Goal: Transaction & Acquisition: Purchase product/service

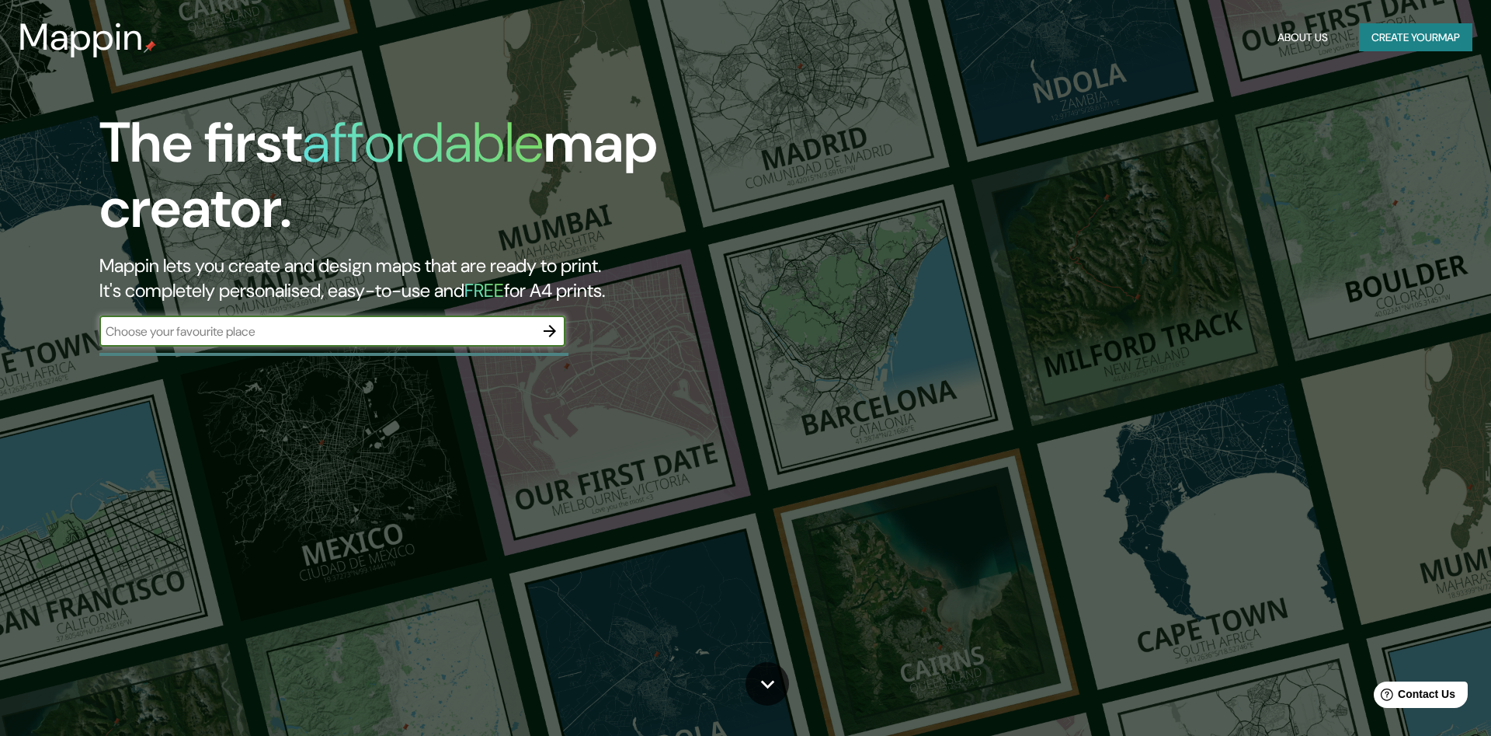
click at [555, 331] on icon "button" at bounding box center [550, 331] width 19 height 19
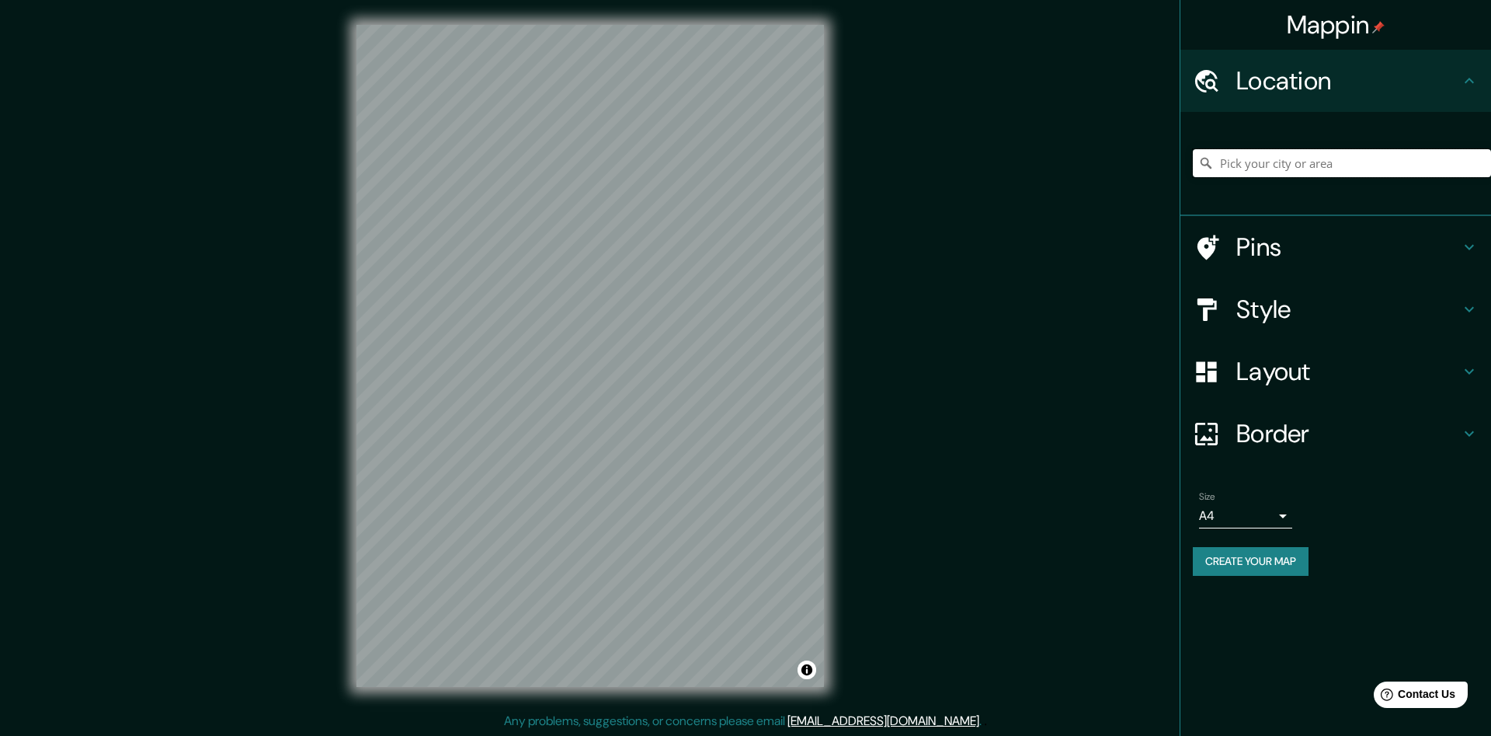
click at [1253, 166] on input "Pick your city or area" at bounding box center [1342, 163] width 298 height 28
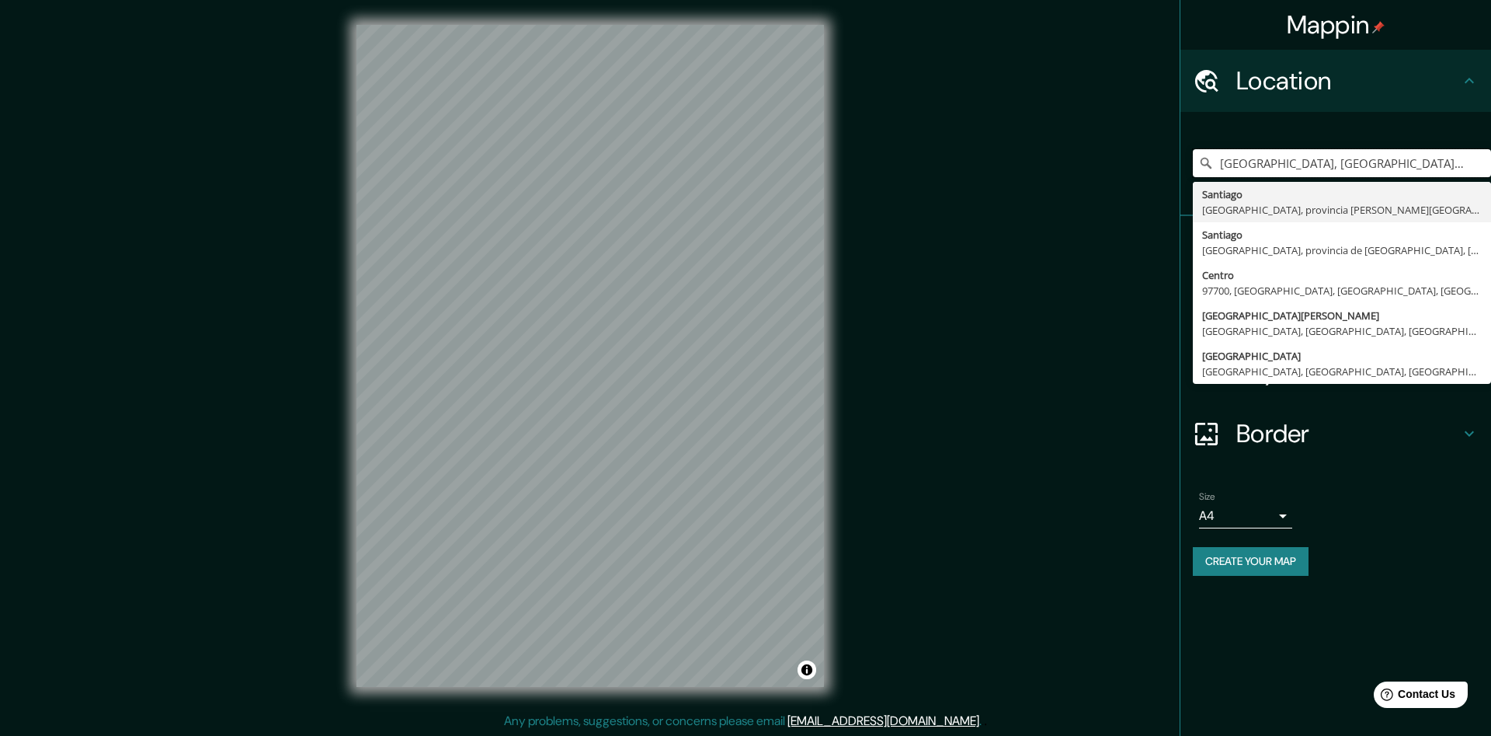
type input "[GEOGRAPHIC_DATA], [GEOGRAPHIC_DATA], provincia [PERSON_NAME][GEOGRAPHIC_DATA],…"
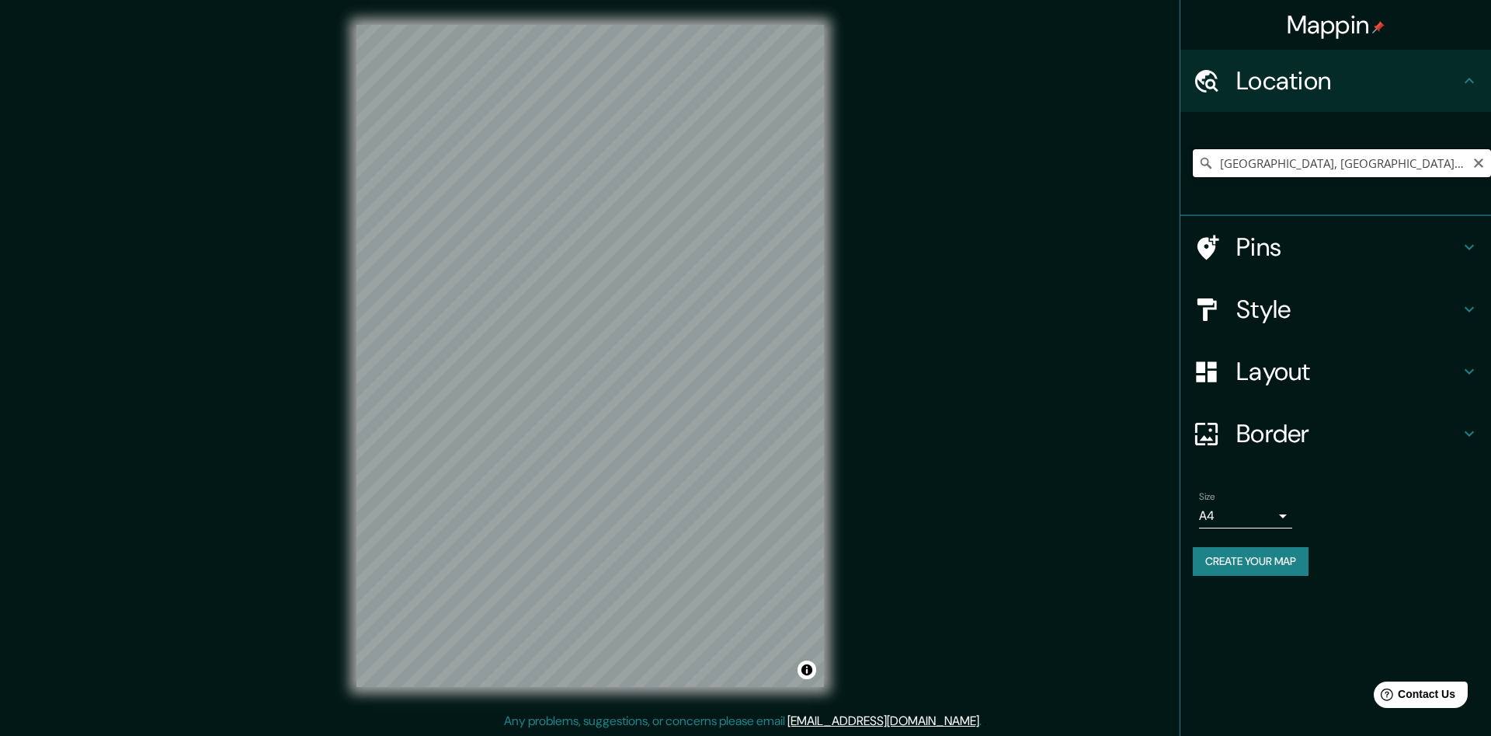
click at [1452, 162] on input "[GEOGRAPHIC_DATA], [GEOGRAPHIC_DATA], provincia [PERSON_NAME][GEOGRAPHIC_DATA],…" at bounding box center [1342, 163] width 298 height 28
click at [1212, 162] on icon at bounding box center [1206, 163] width 16 height 16
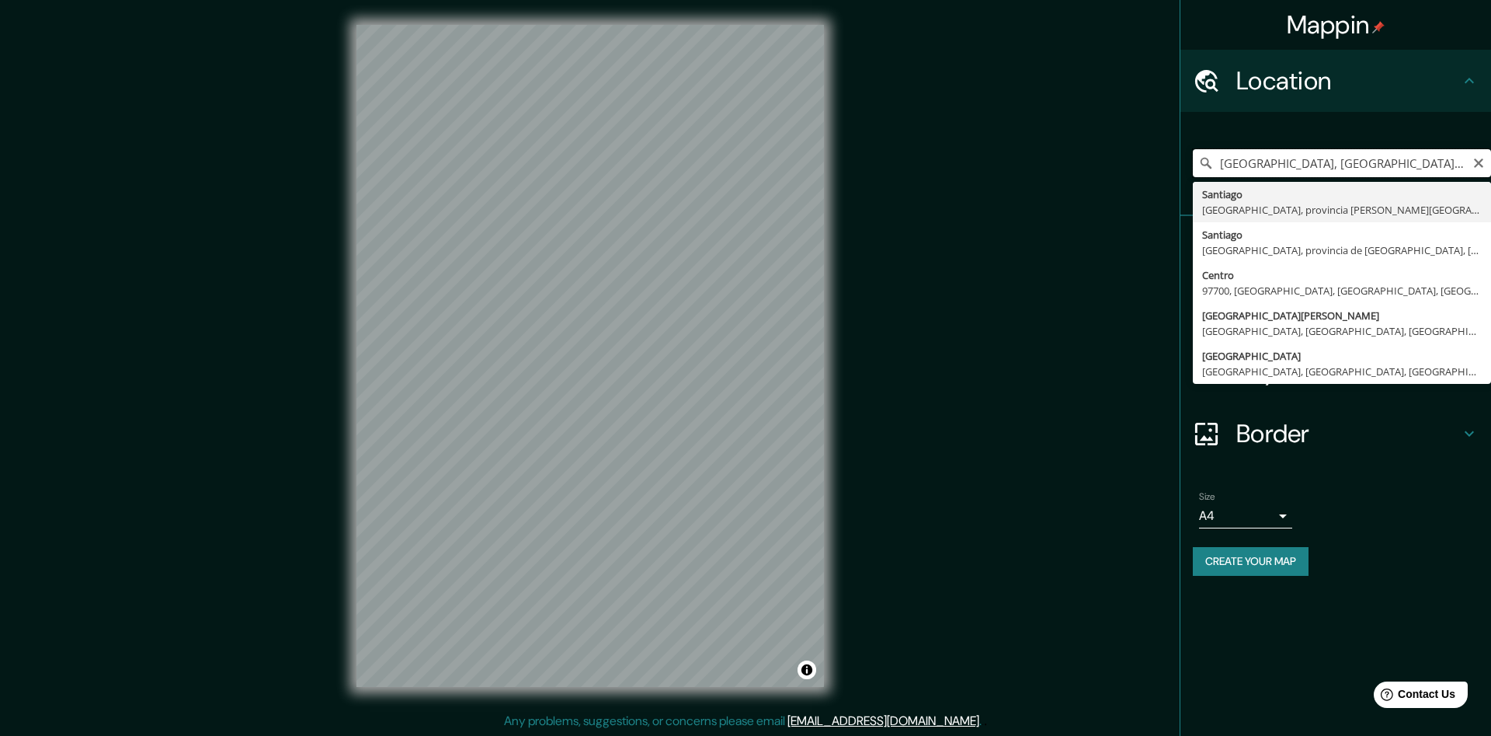
drag, startPoint x: 1223, startPoint y: 163, endPoint x: 1491, endPoint y: 130, distance: 269.2
click at [1491, 149] on input "[GEOGRAPHIC_DATA], [GEOGRAPHIC_DATA], provincia [PERSON_NAME][GEOGRAPHIC_DATA],…" at bounding box center [1342, 163] width 298 height 28
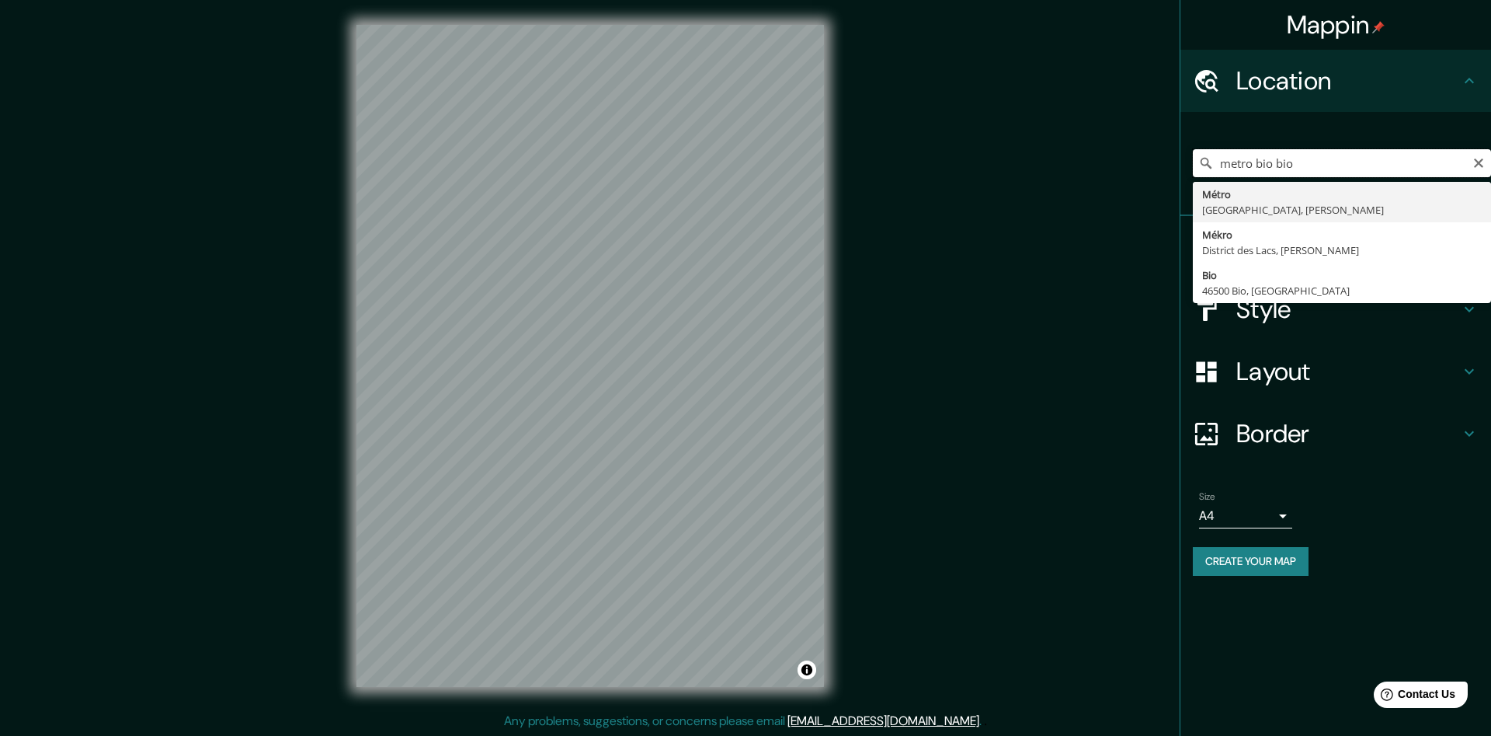
type input "Bio, 46500 Bio, [GEOGRAPHIC_DATA]"
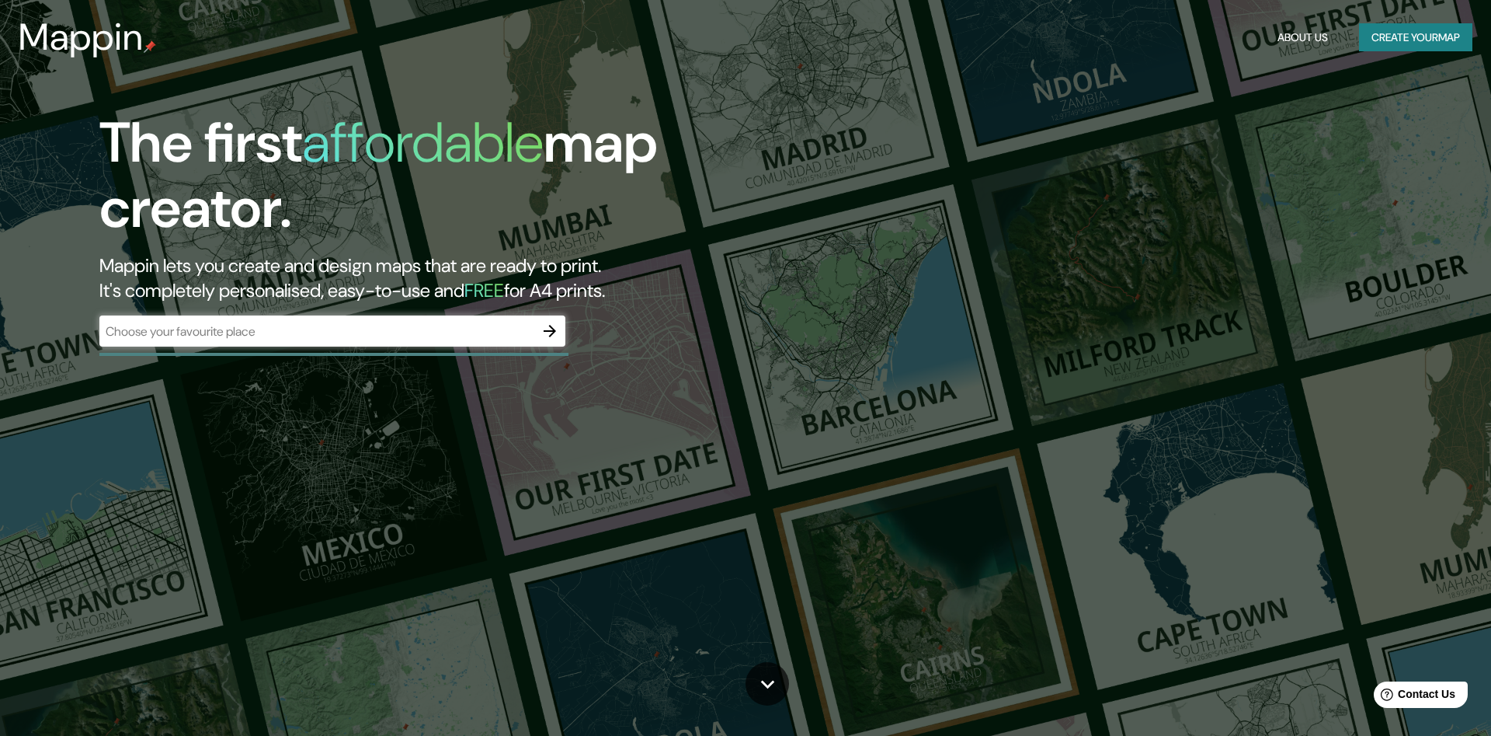
click at [281, 320] on div "​" at bounding box center [332, 330] width 466 height 31
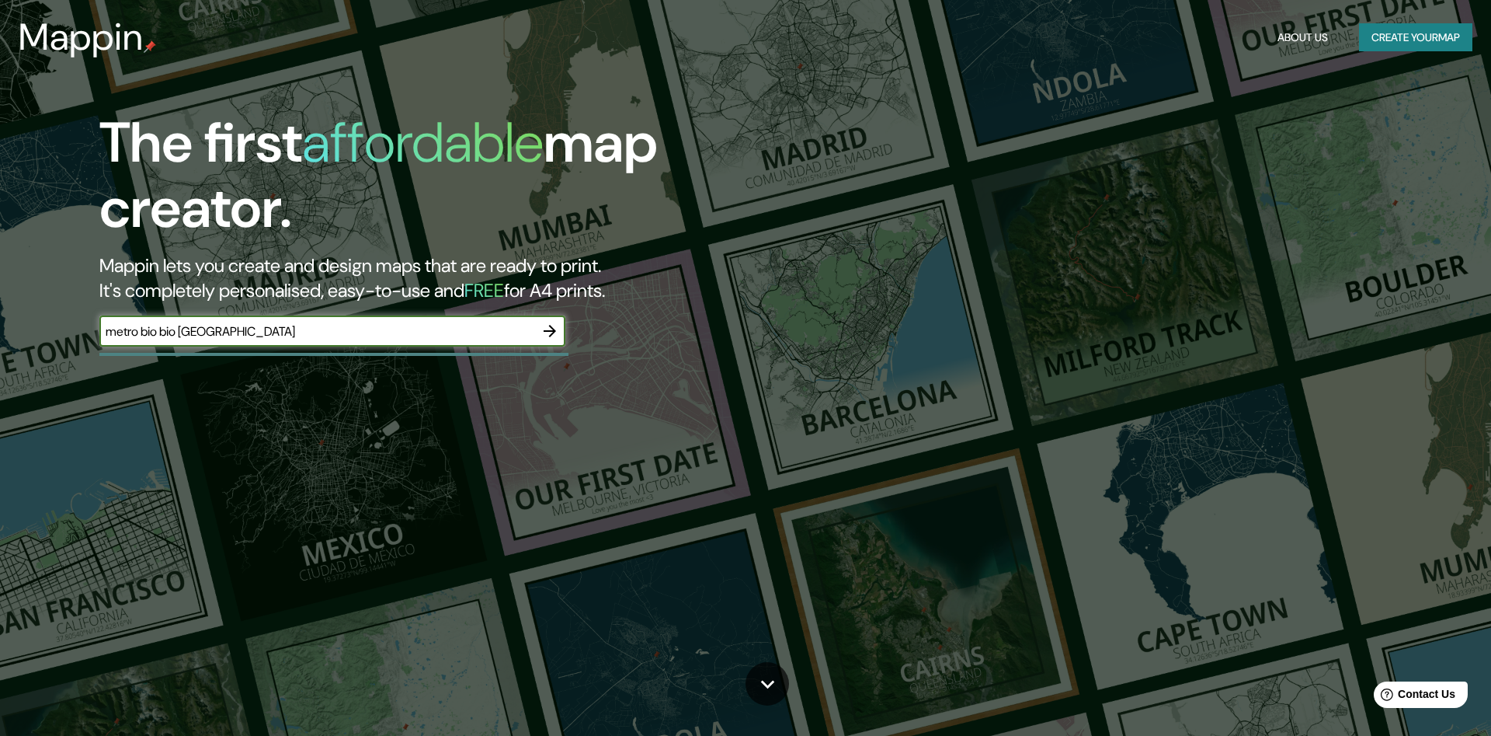
type input "metro bio bio [GEOGRAPHIC_DATA]"
click at [554, 332] on icon "button" at bounding box center [550, 331] width 19 height 19
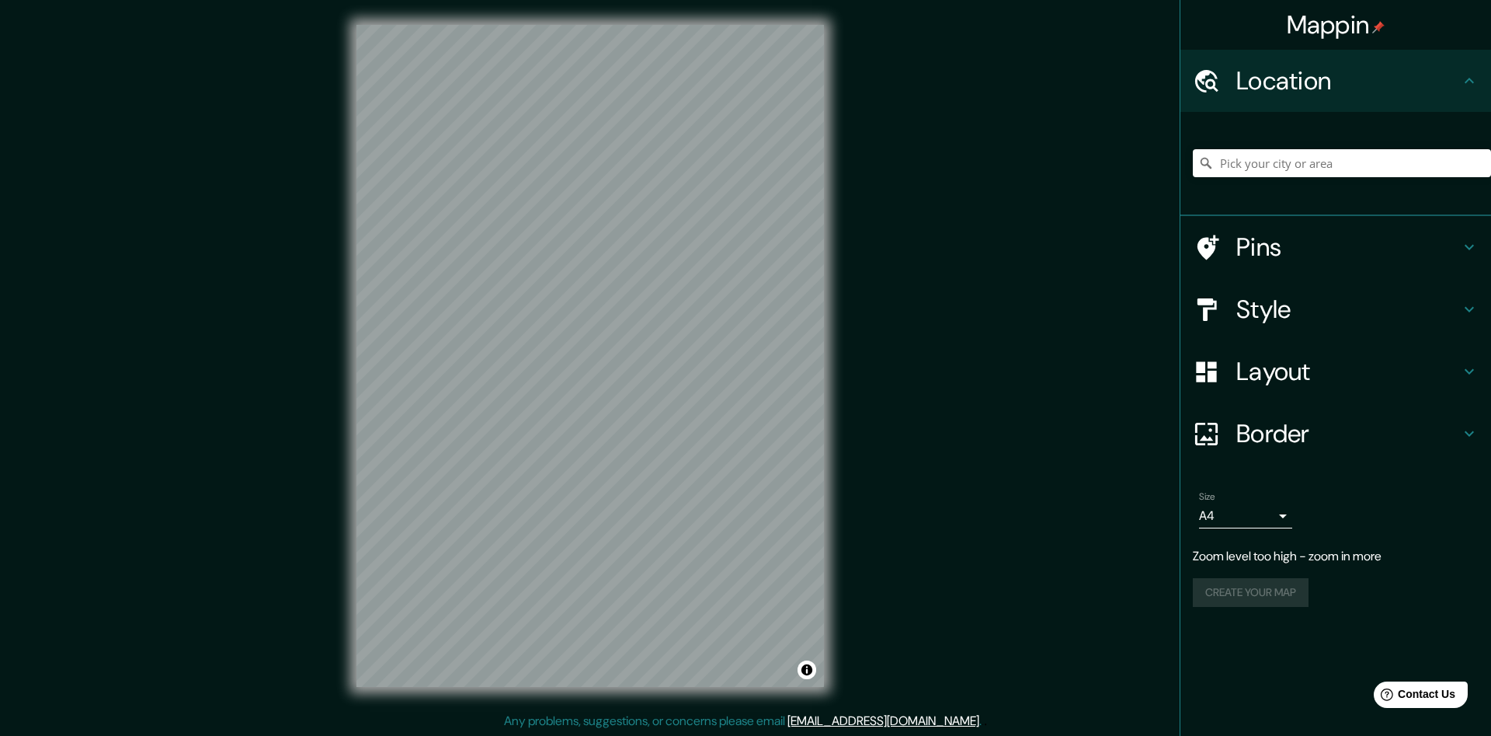
click at [1286, 316] on h4 "Style" at bounding box center [1349, 309] width 224 height 31
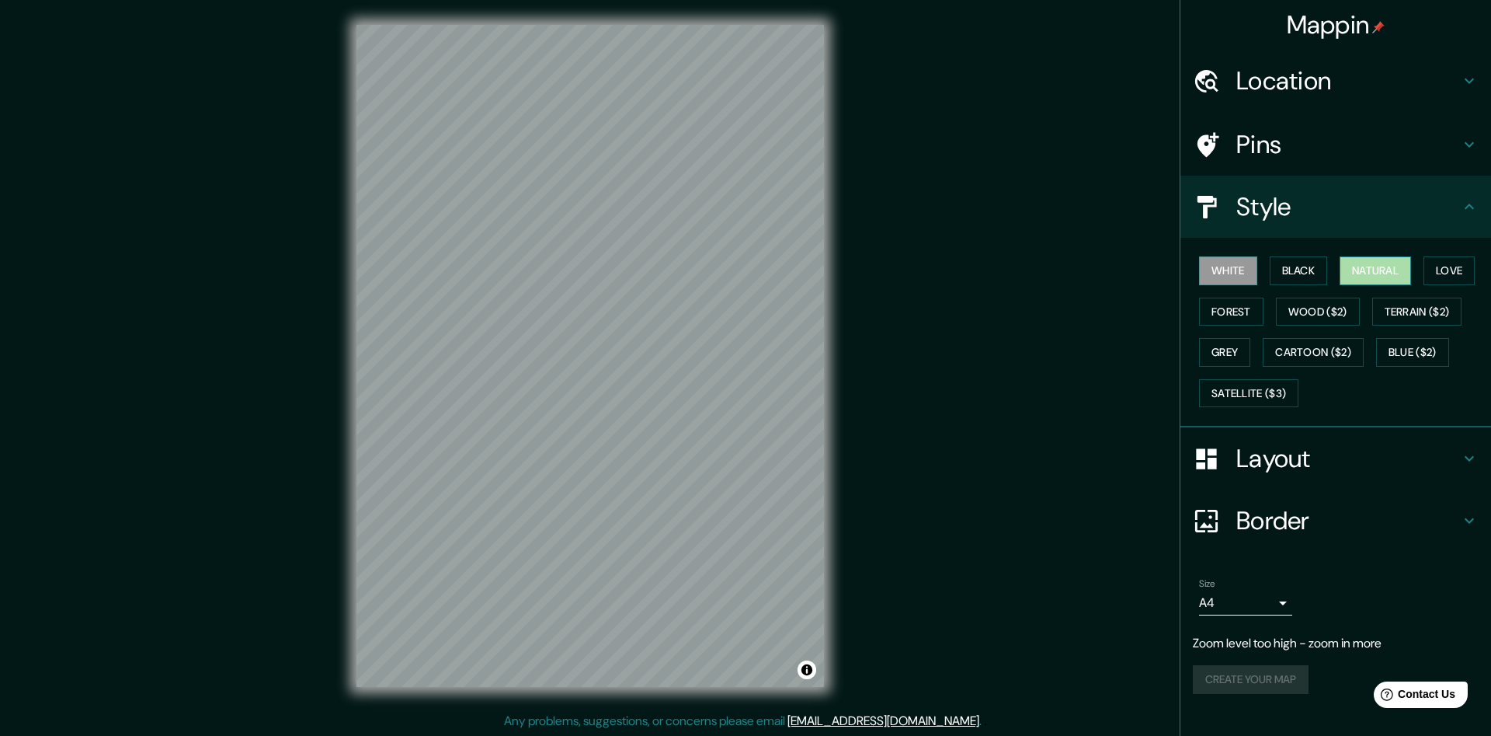
click at [1384, 268] on button "Natural" at bounding box center [1375, 270] width 71 height 29
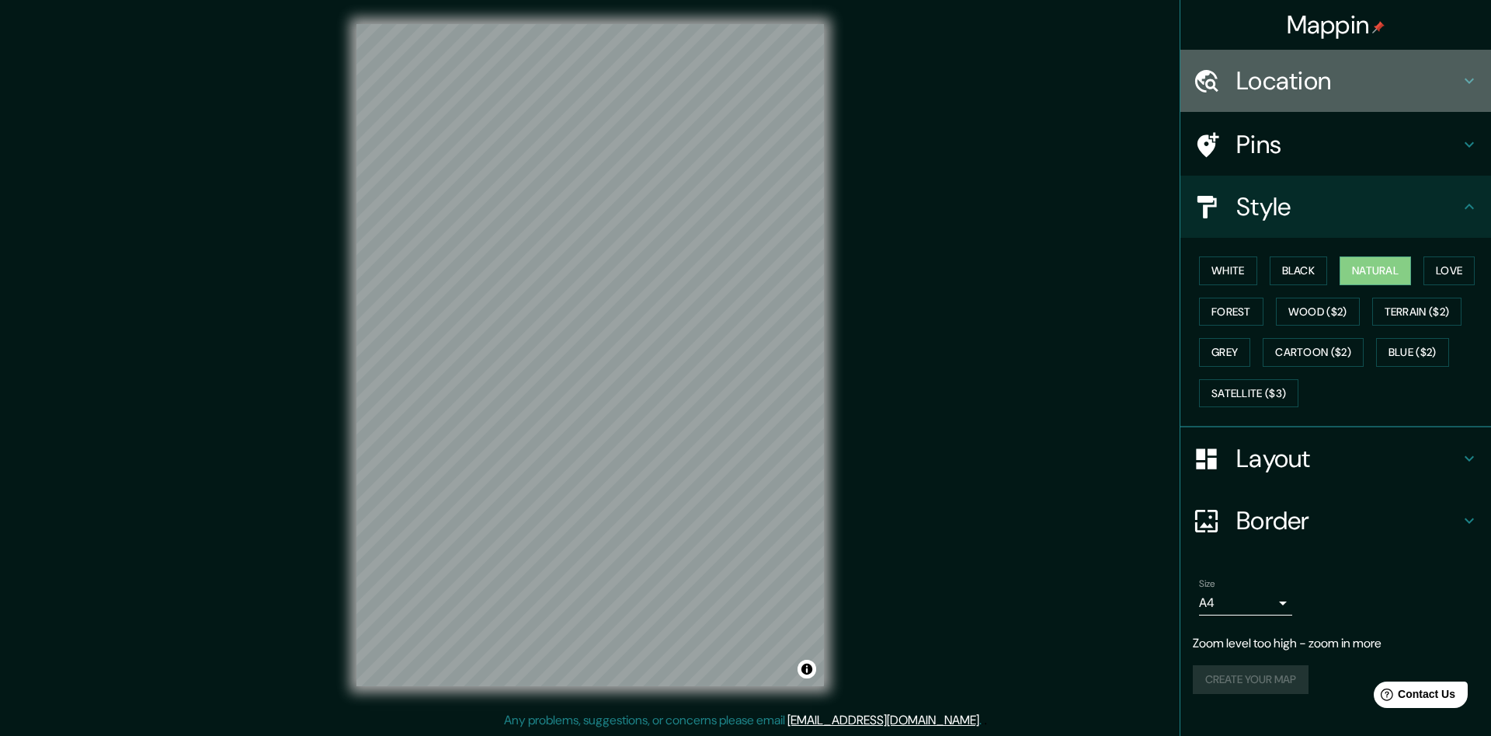
click at [1312, 71] on h4 "Location" at bounding box center [1349, 80] width 224 height 31
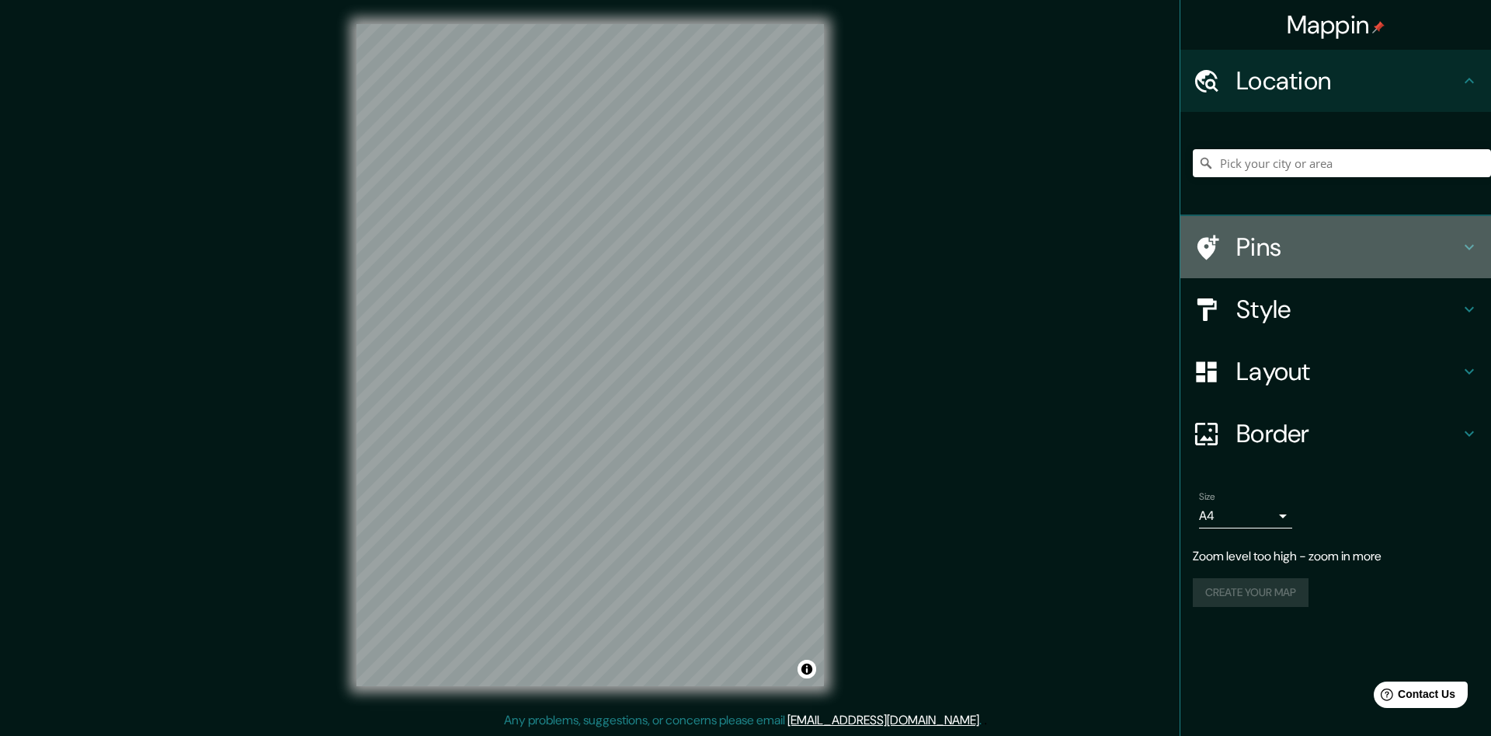
click at [1292, 258] on h4 "Pins" at bounding box center [1349, 246] width 224 height 31
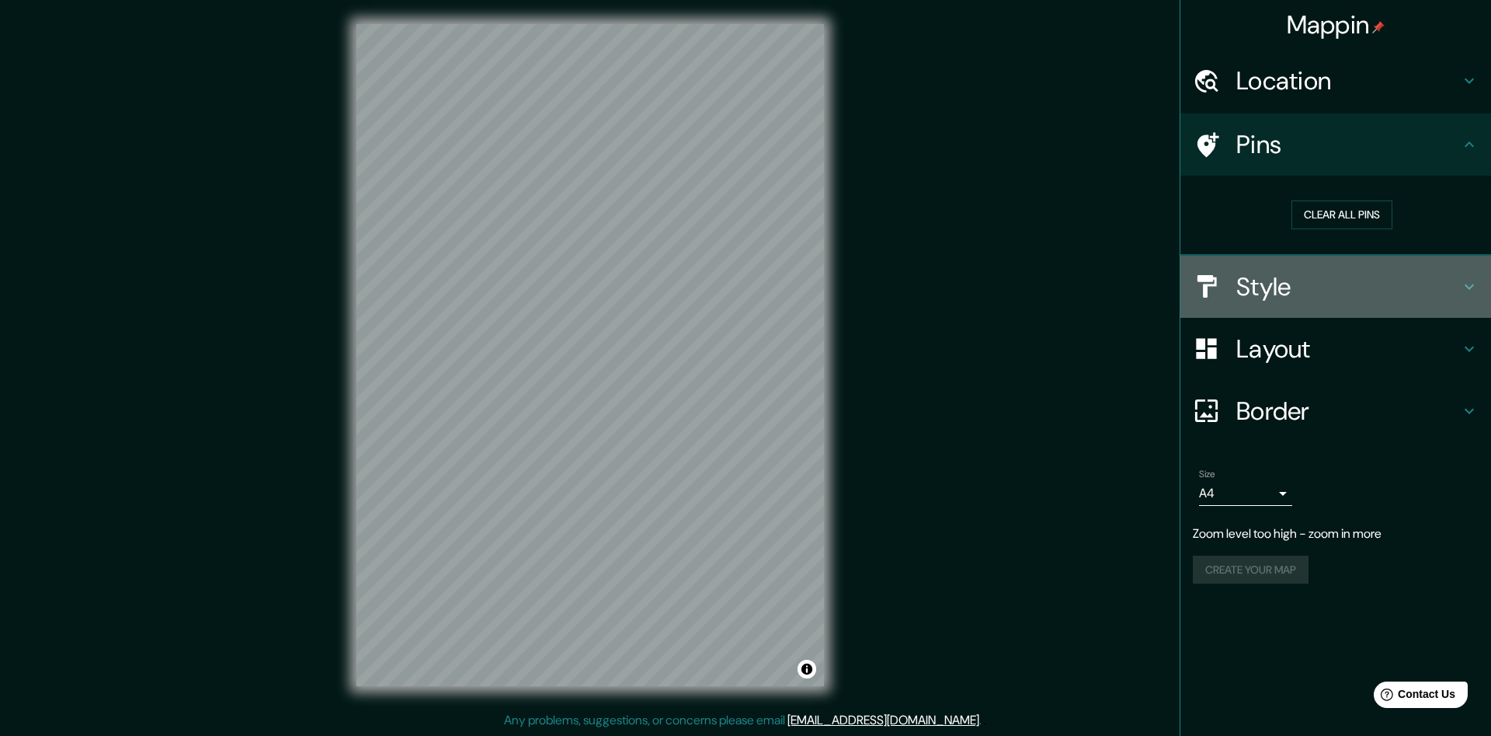
click at [1275, 302] on h4 "Style" at bounding box center [1349, 286] width 224 height 31
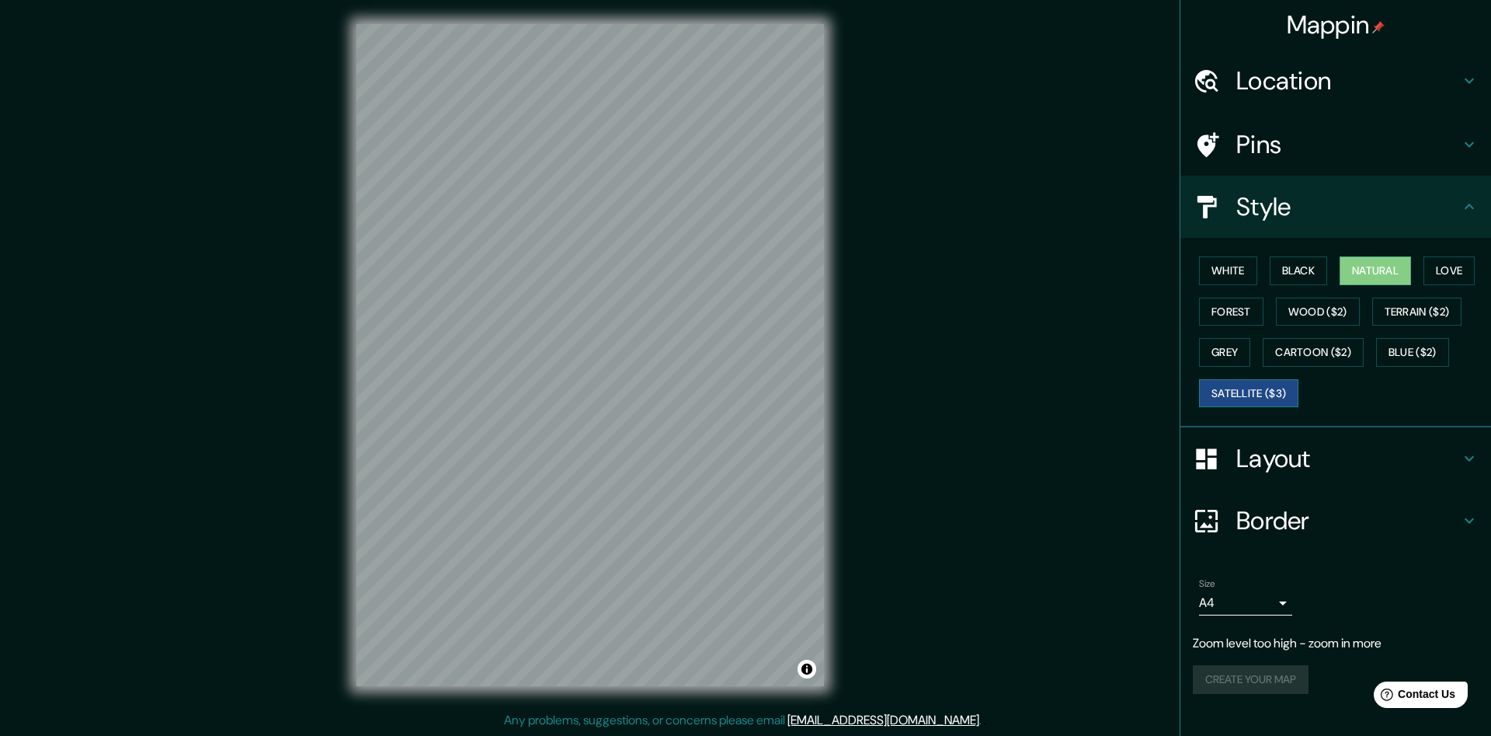
click at [1267, 388] on button "Satellite ($3)" at bounding box center [1248, 393] width 99 height 29
click at [924, 493] on div "Mappin Location Pins Style [PERSON_NAME] Black Natural Love Forest [PERSON_NAME…" at bounding box center [745, 367] width 1491 height 736
click at [1344, 80] on h4 "Location" at bounding box center [1349, 80] width 224 height 31
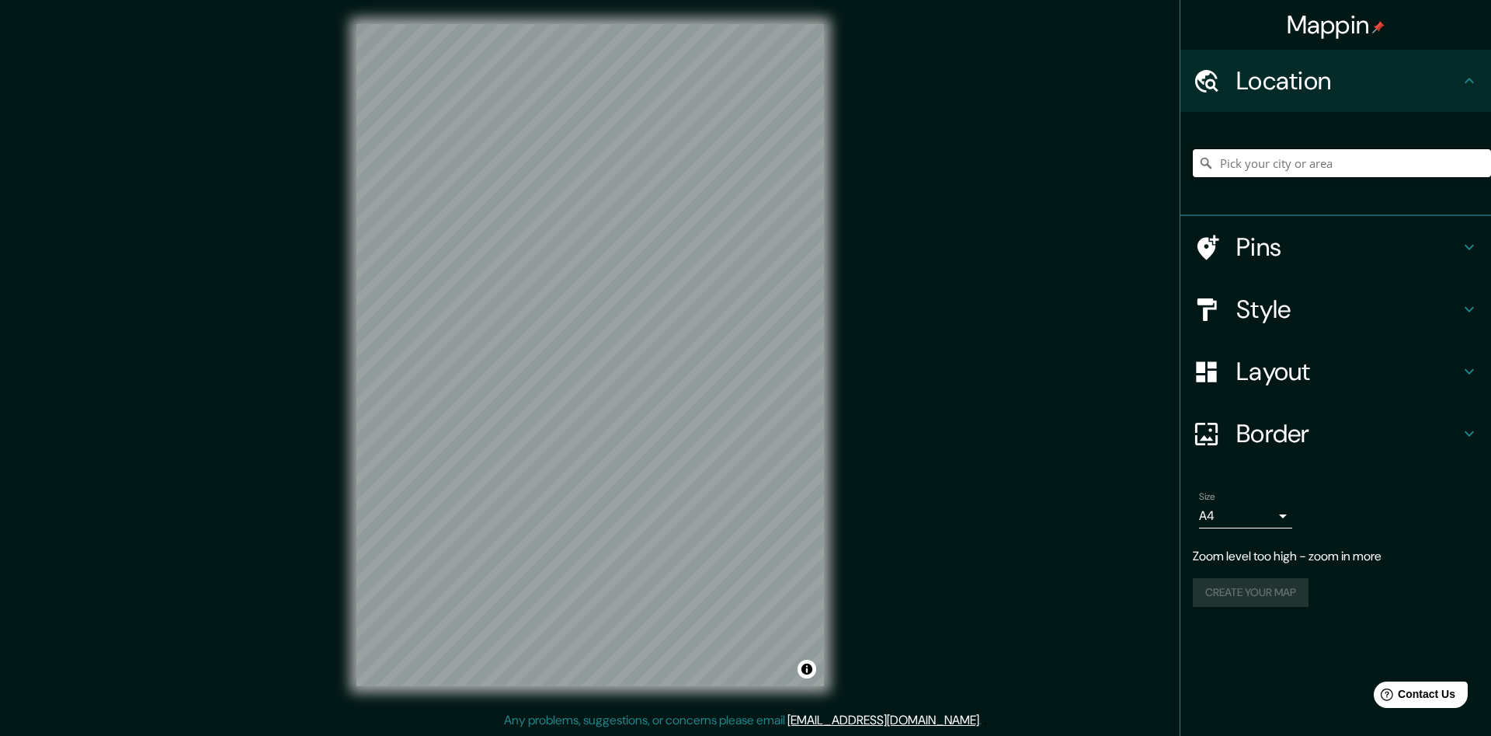
click at [1305, 156] on input "Pick your city or area" at bounding box center [1342, 163] width 298 height 28
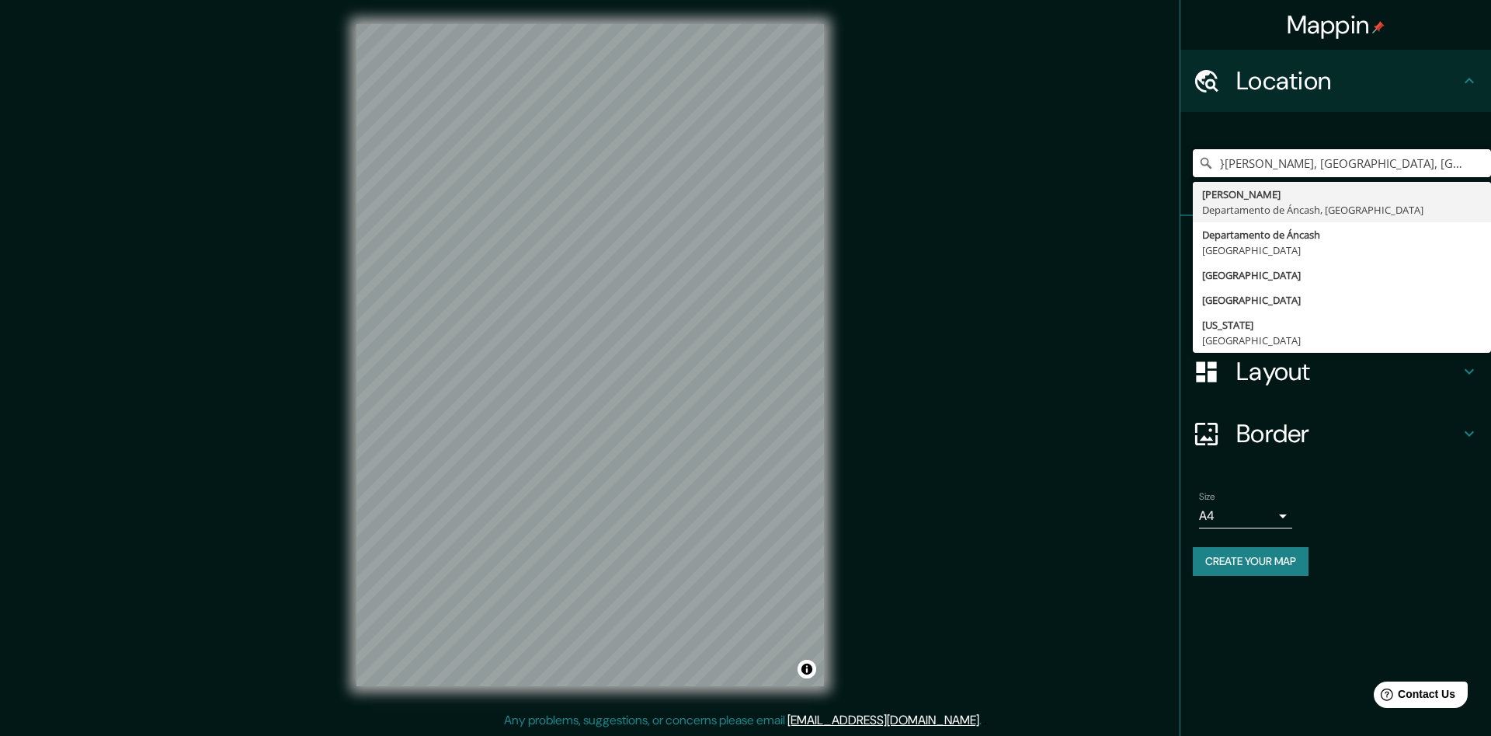
type input "}[PERSON_NAME], [GEOGRAPHIC_DATA], [GEOGRAPHIC_DATA]"
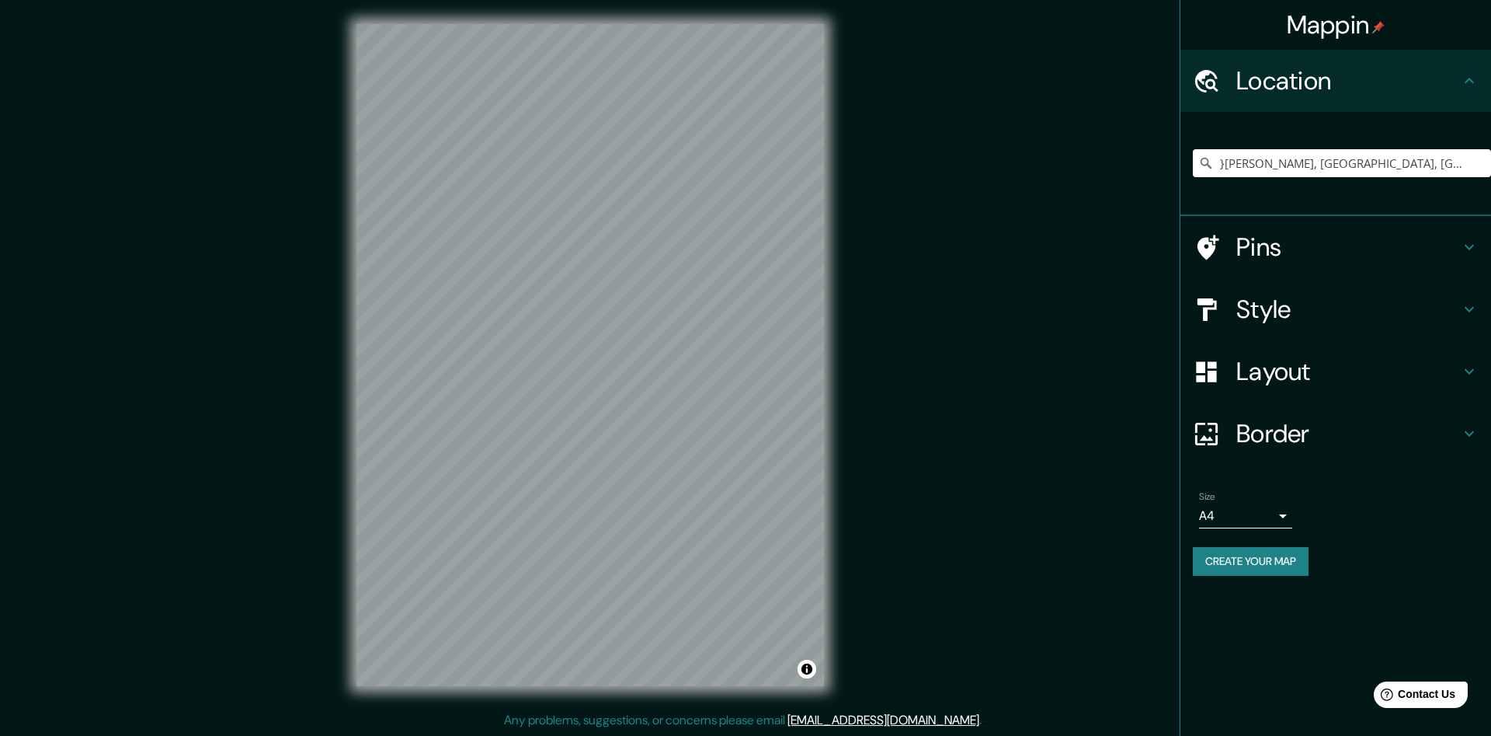
click at [827, 239] on div "© Mapbox © OpenStreetMap Improve this map © Maxar" at bounding box center [590, 354] width 517 height 711
click at [1404, 169] on input "}[PERSON_NAME], [GEOGRAPHIC_DATA], [GEOGRAPHIC_DATA]" at bounding box center [1342, 163] width 298 height 28
click at [1480, 163] on icon "Clear" at bounding box center [1479, 163] width 12 height 12
click at [1268, 170] on input "[GEOGRAPHIC_DATA]" at bounding box center [1342, 163] width 298 height 28
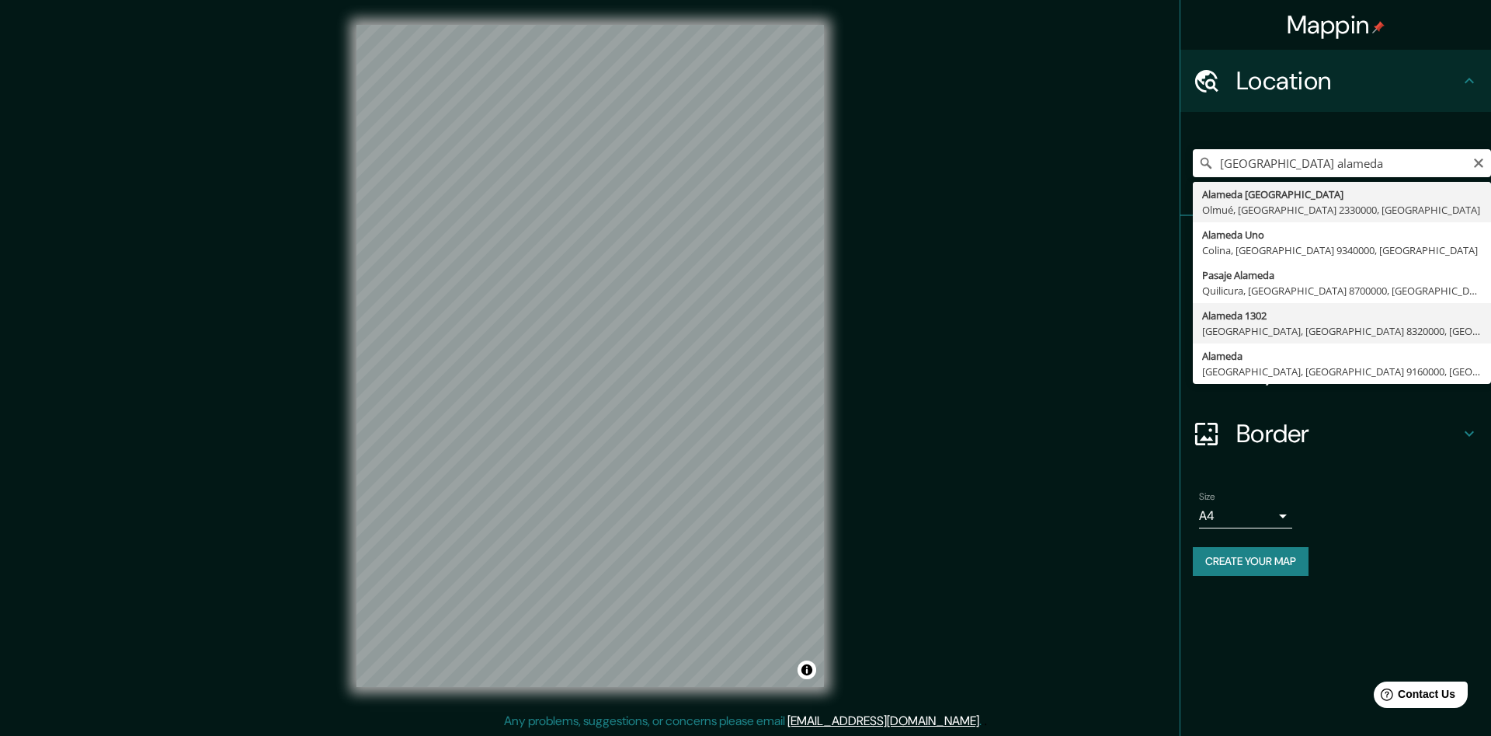
type input "[STREET_ADDRESS]"
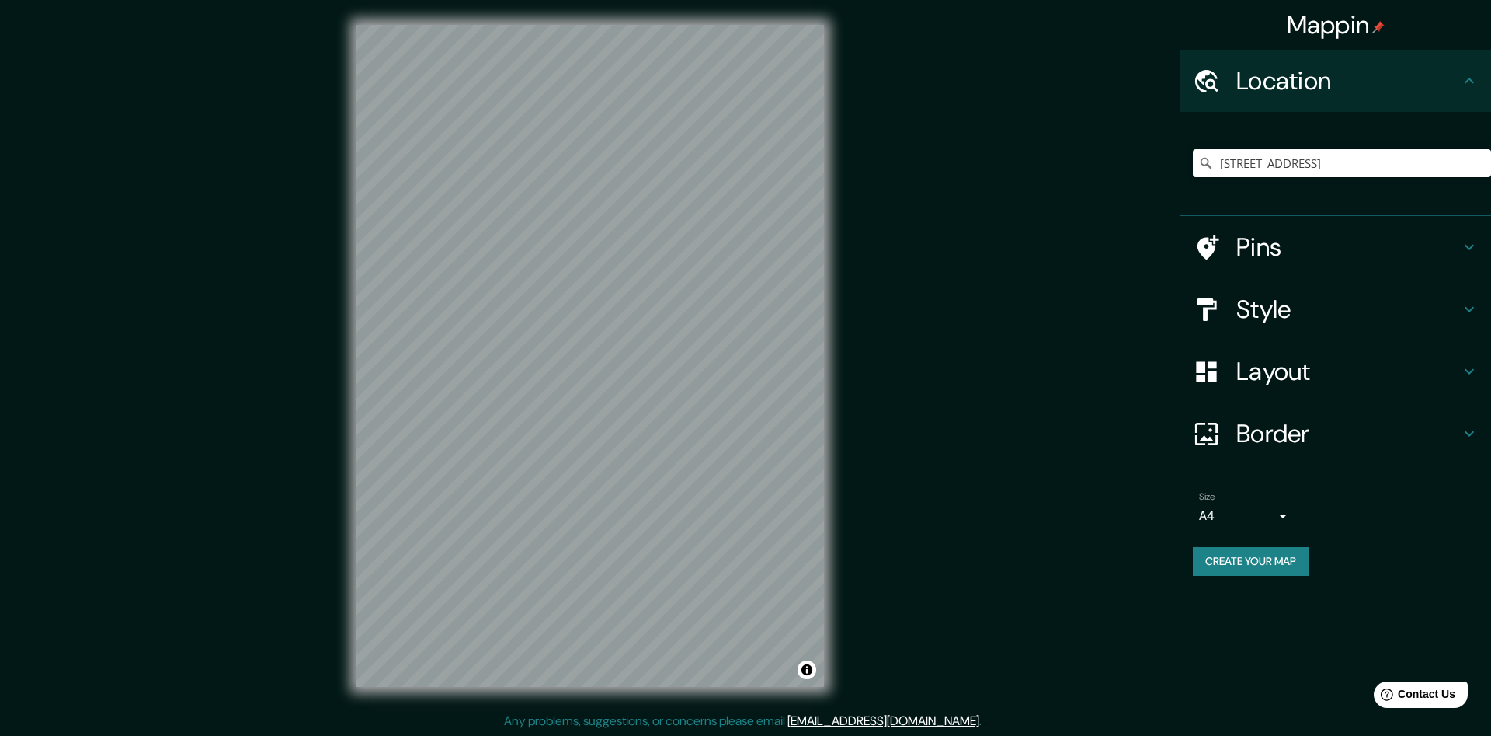
click at [1244, 321] on h4 "Style" at bounding box center [1349, 309] width 224 height 31
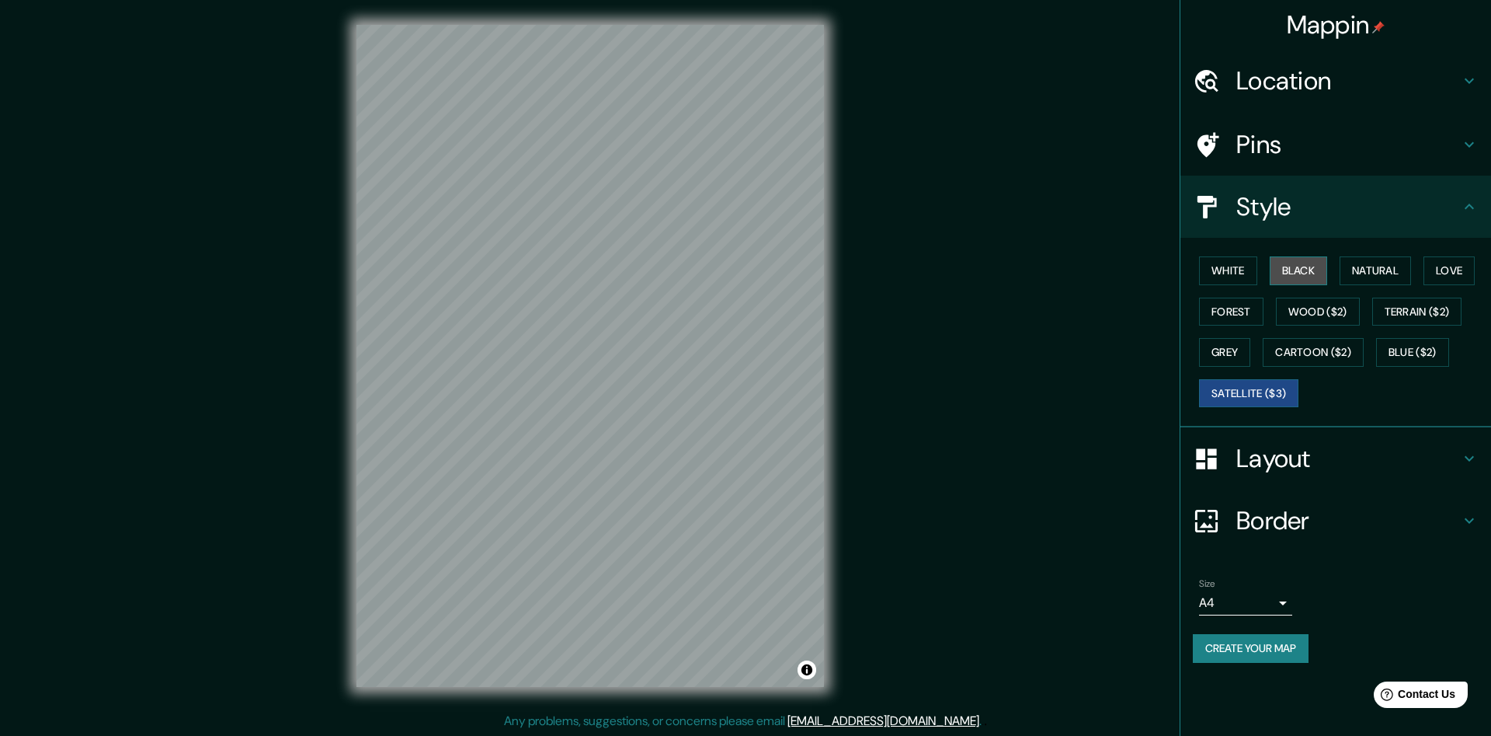
click at [1285, 266] on button "Black" at bounding box center [1299, 270] width 58 height 29
click at [1237, 270] on button "White" at bounding box center [1228, 270] width 58 height 29
click at [1442, 315] on button "Terrain ($2)" at bounding box center [1417, 311] width 90 height 29
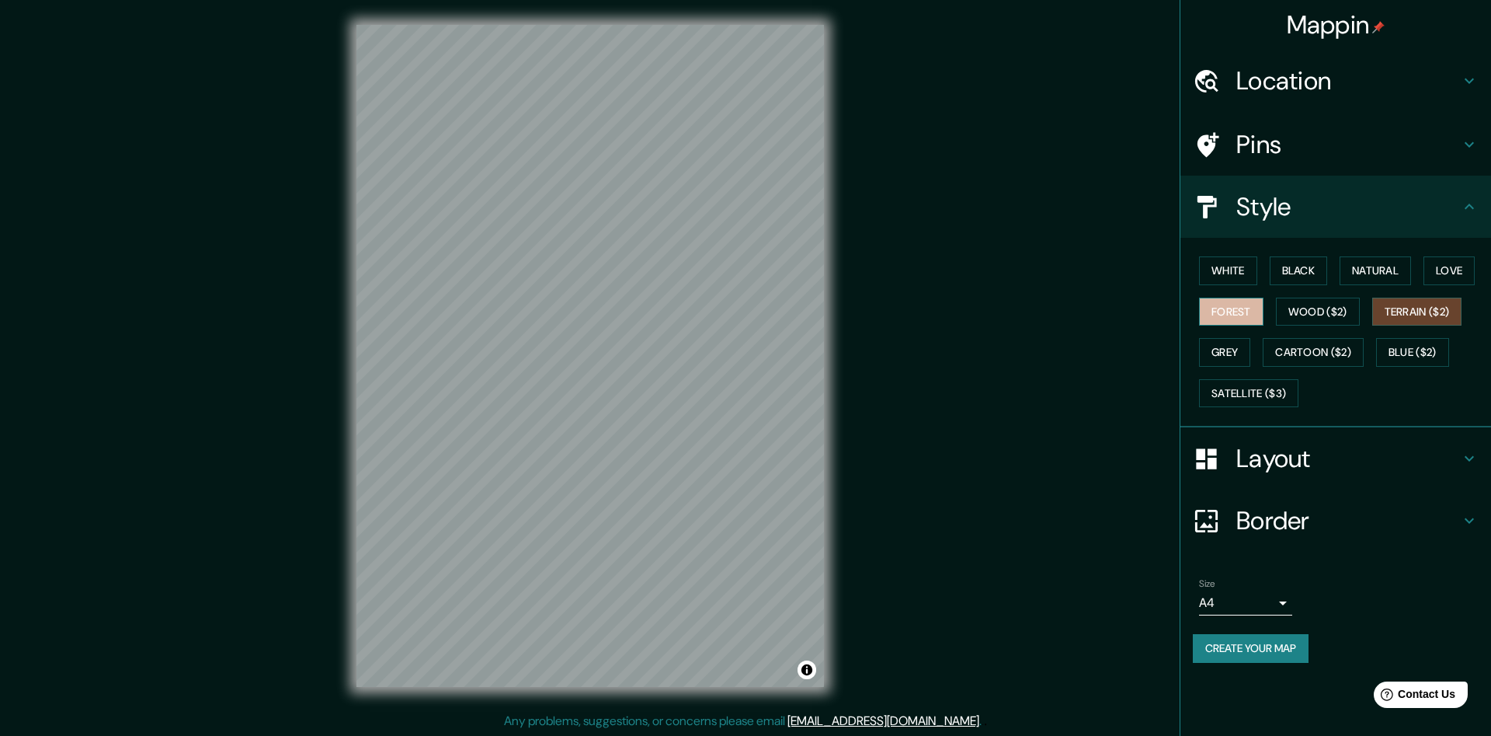
click at [1222, 301] on button "Forest" at bounding box center [1231, 311] width 64 height 29
click at [1301, 309] on button "Wood ($2)" at bounding box center [1318, 311] width 84 height 29
click at [1220, 359] on button "Grey" at bounding box center [1224, 352] width 51 height 29
click at [1231, 270] on button "White" at bounding box center [1228, 270] width 58 height 29
click at [1310, 262] on button "Black" at bounding box center [1299, 270] width 58 height 29
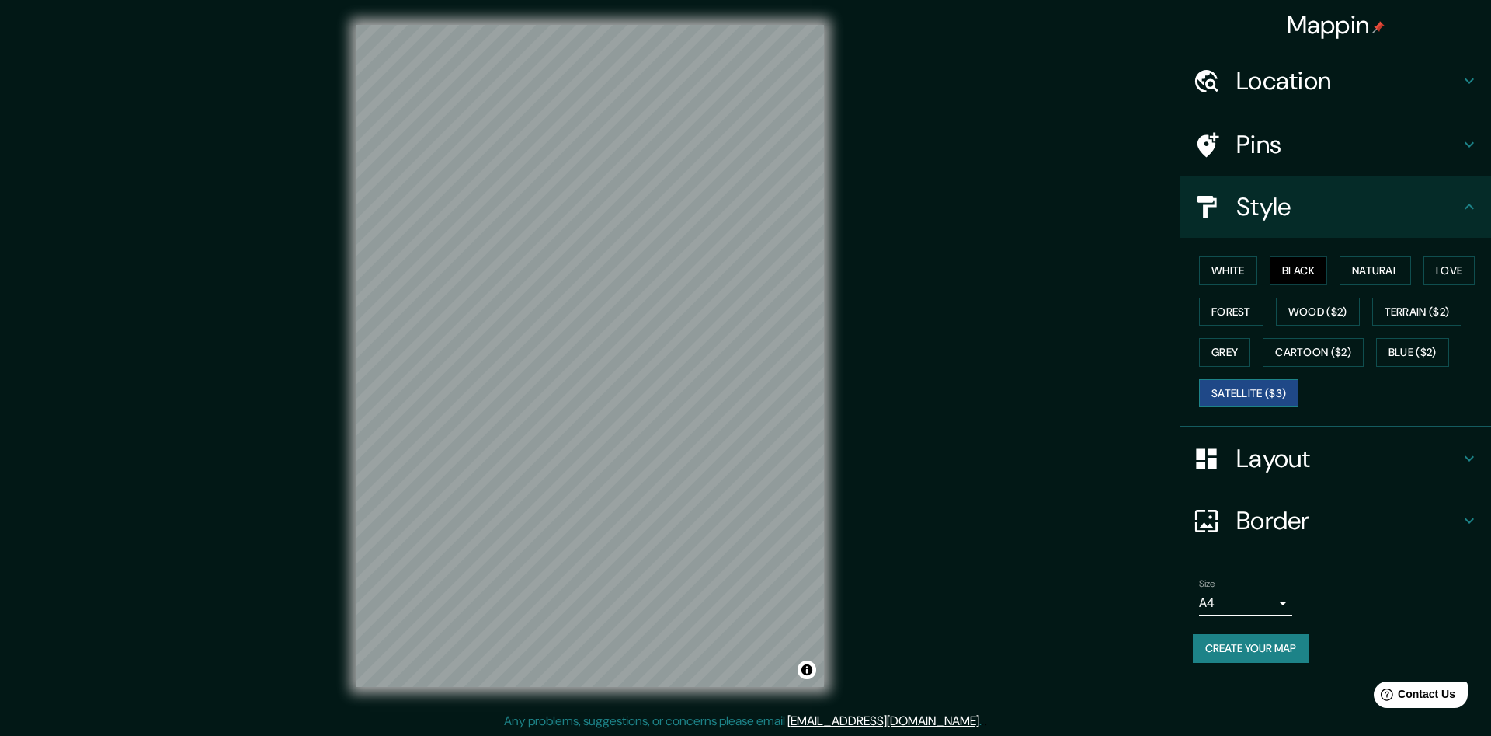
click at [1253, 396] on button "Satellite ($3)" at bounding box center [1248, 393] width 99 height 29
click at [1230, 270] on button "White" at bounding box center [1228, 270] width 58 height 29
click at [1305, 270] on button "Black" at bounding box center [1299, 270] width 58 height 29
click at [1247, 260] on button "White" at bounding box center [1228, 270] width 58 height 29
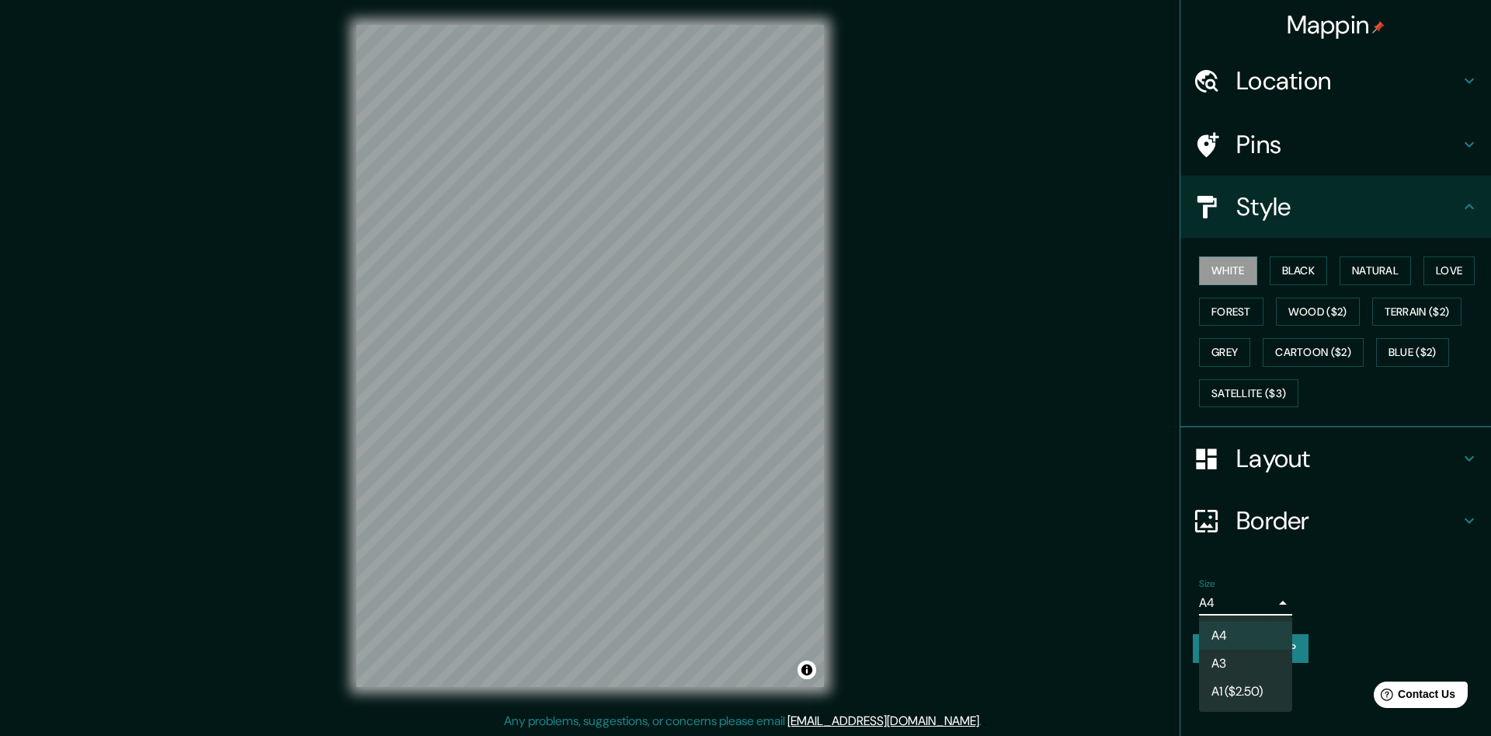
click at [1281, 607] on body "Mappin Location [STREET_ADDRESS] Pins Style [PERSON_NAME] Black Natural Love Fo…" at bounding box center [745, 368] width 1491 height 736
click at [1214, 661] on li "A3" at bounding box center [1245, 663] width 93 height 28
type input "a4"
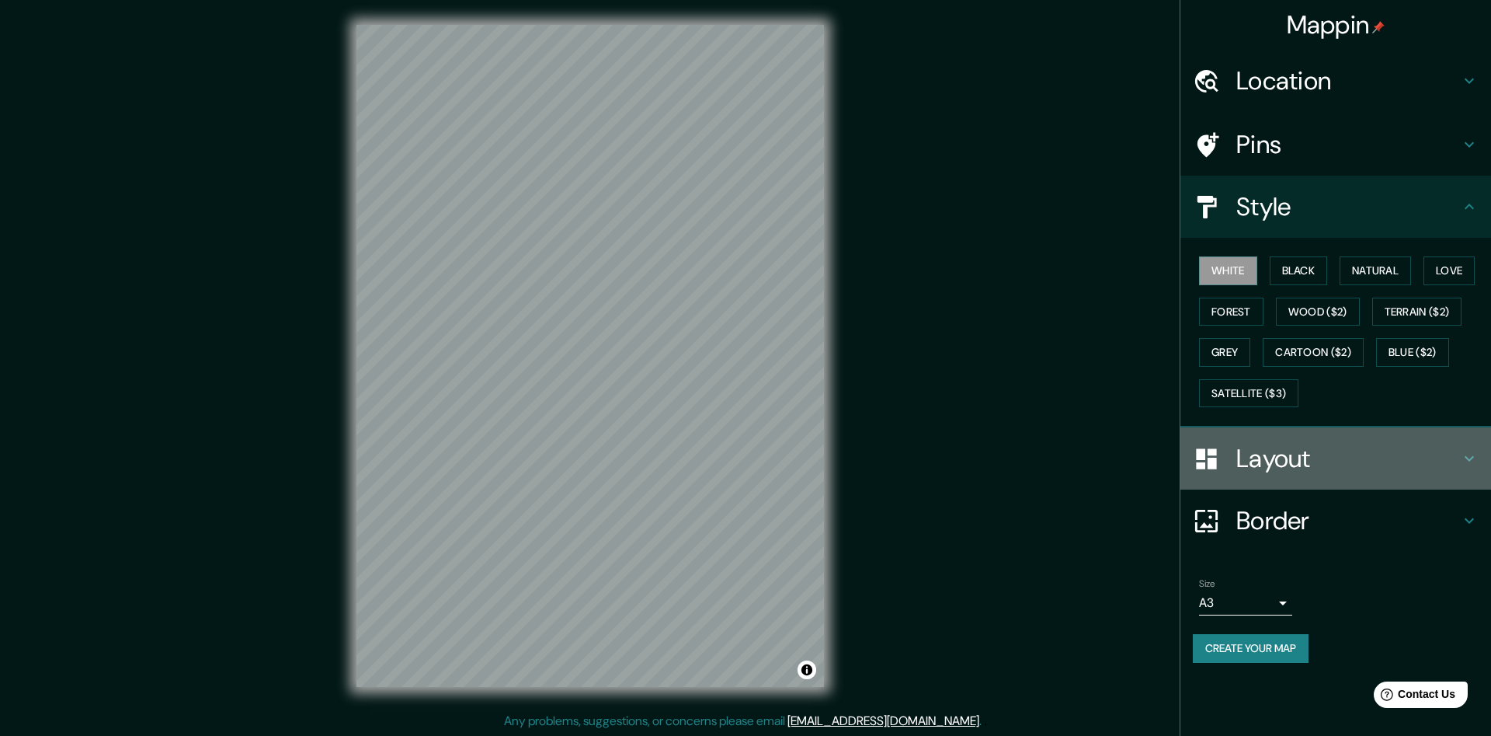
click at [1298, 459] on h4 "Layout" at bounding box center [1349, 458] width 224 height 31
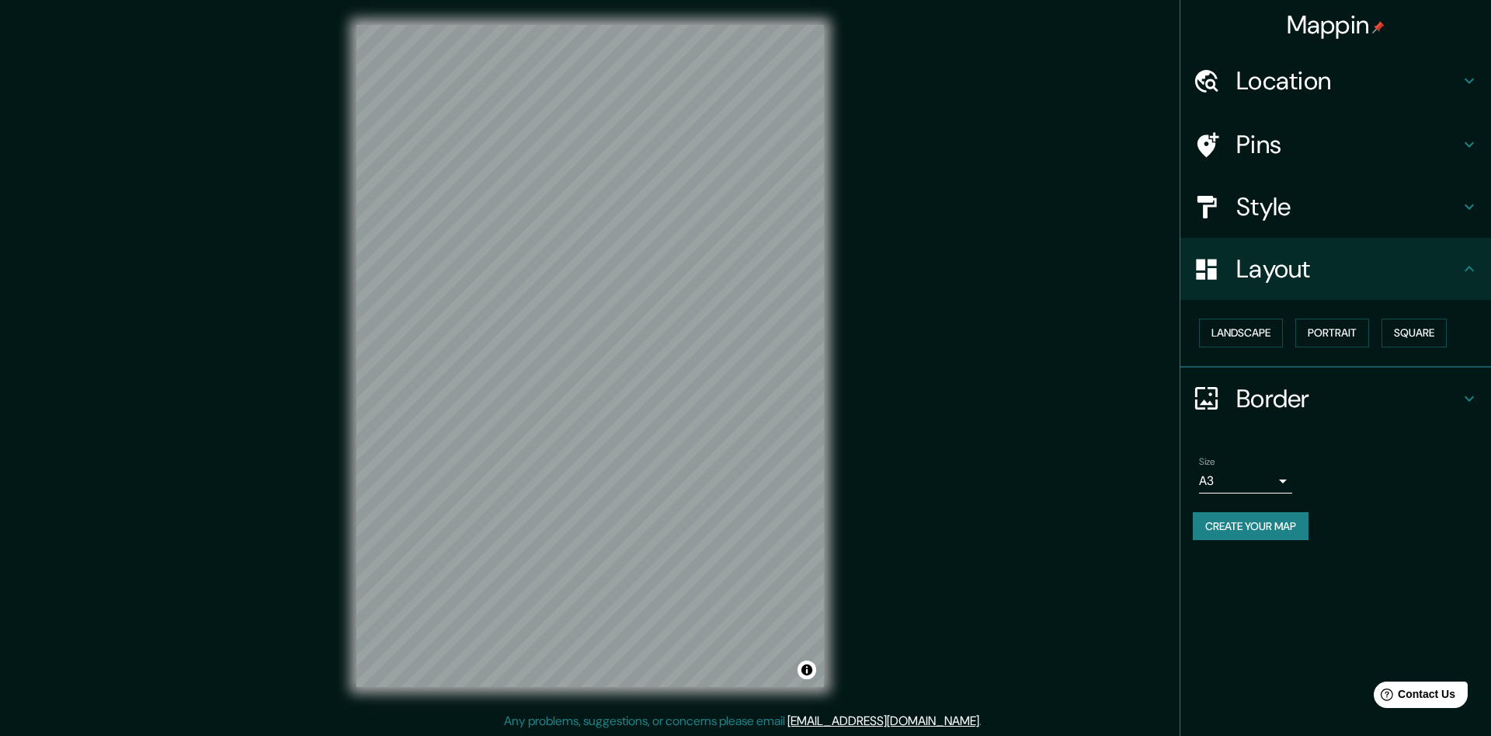
click at [1358, 477] on div "Size A3 a4" at bounding box center [1336, 475] width 286 height 50
click at [1261, 204] on h4 "Style" at bounding box center [1349, 206] width 224 height 31
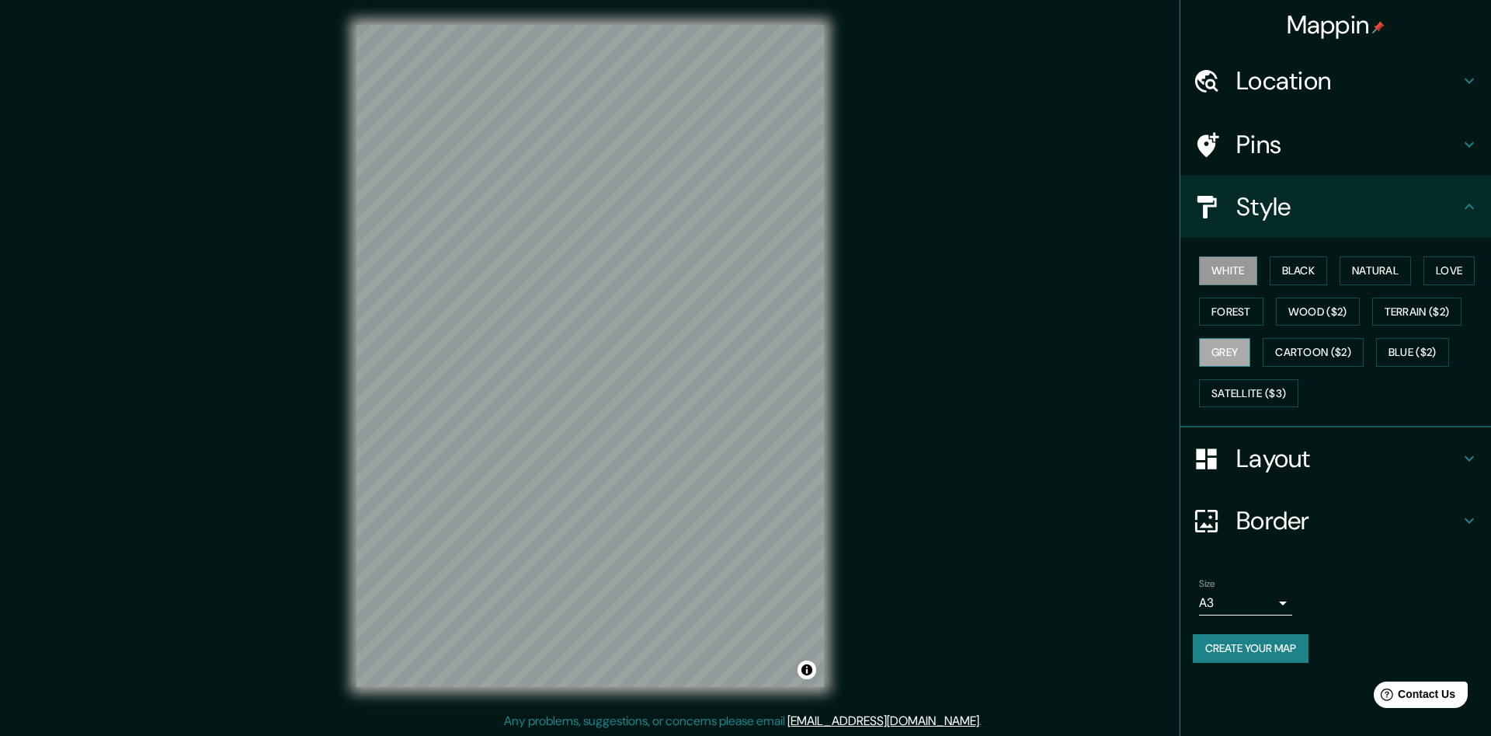
click at [1229, 346] on button "Grey" at bounding box center [1224, 352] width 51 height 29
click at [1336, 311] on button "Wood ($2)" at bounding box center [1318, 311] width 84 height 29
click at [1408, 314] on button "Terrain ($2)" at bounding box center [1417, 311] width 90 height 29
click at [1231, 362] on button "Grey" at bounding box center [1224, 352] width 51 height 29
click at [1293, 353] on button "Cartoon ($2)" at bounding box center [1313, 352] width 101 height 29
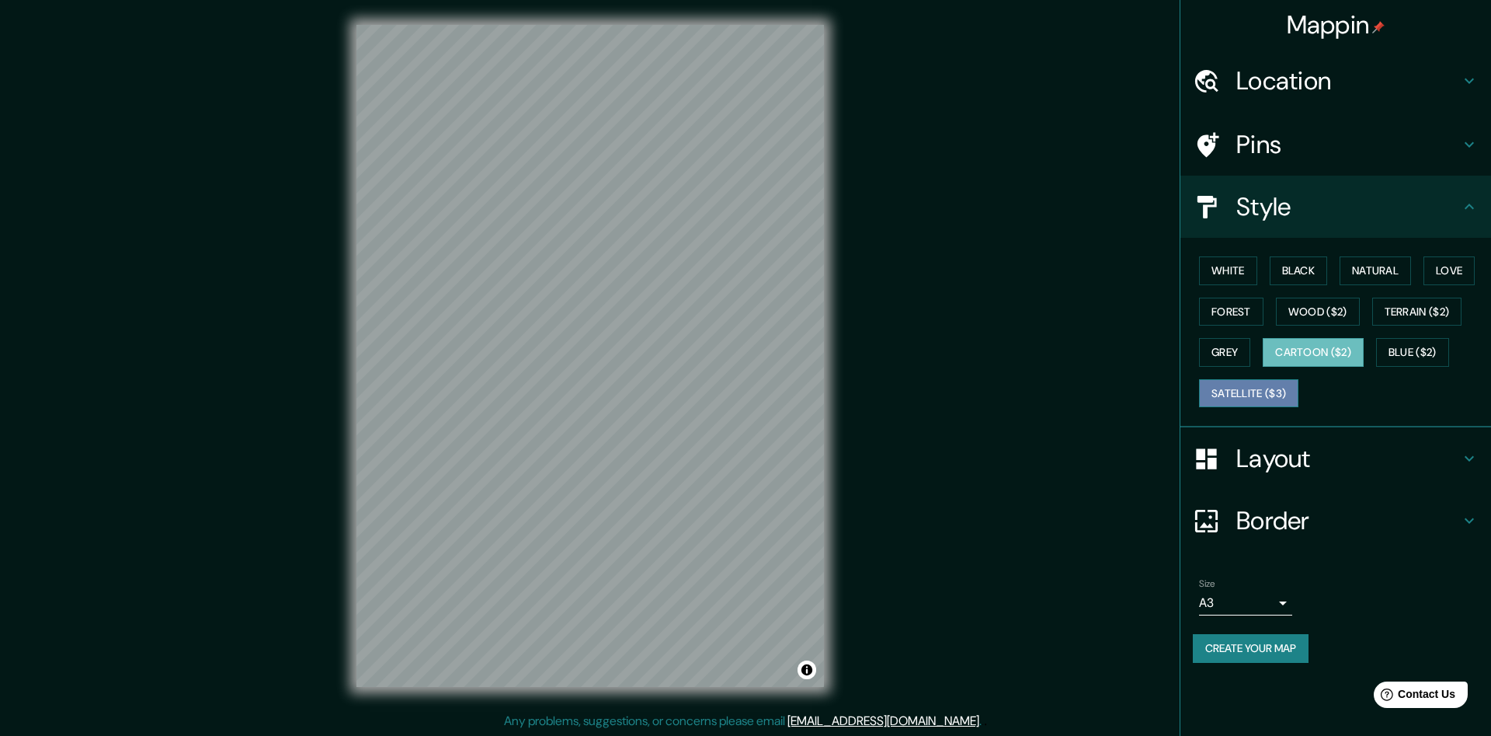
click at [1276, 398] on button "Satellite ($3)" at bounding box center [1248, 393] width 99 height 29
click at [1218, 355] on button "Grey" at bounding box center [1224, 352] width 51 height 29
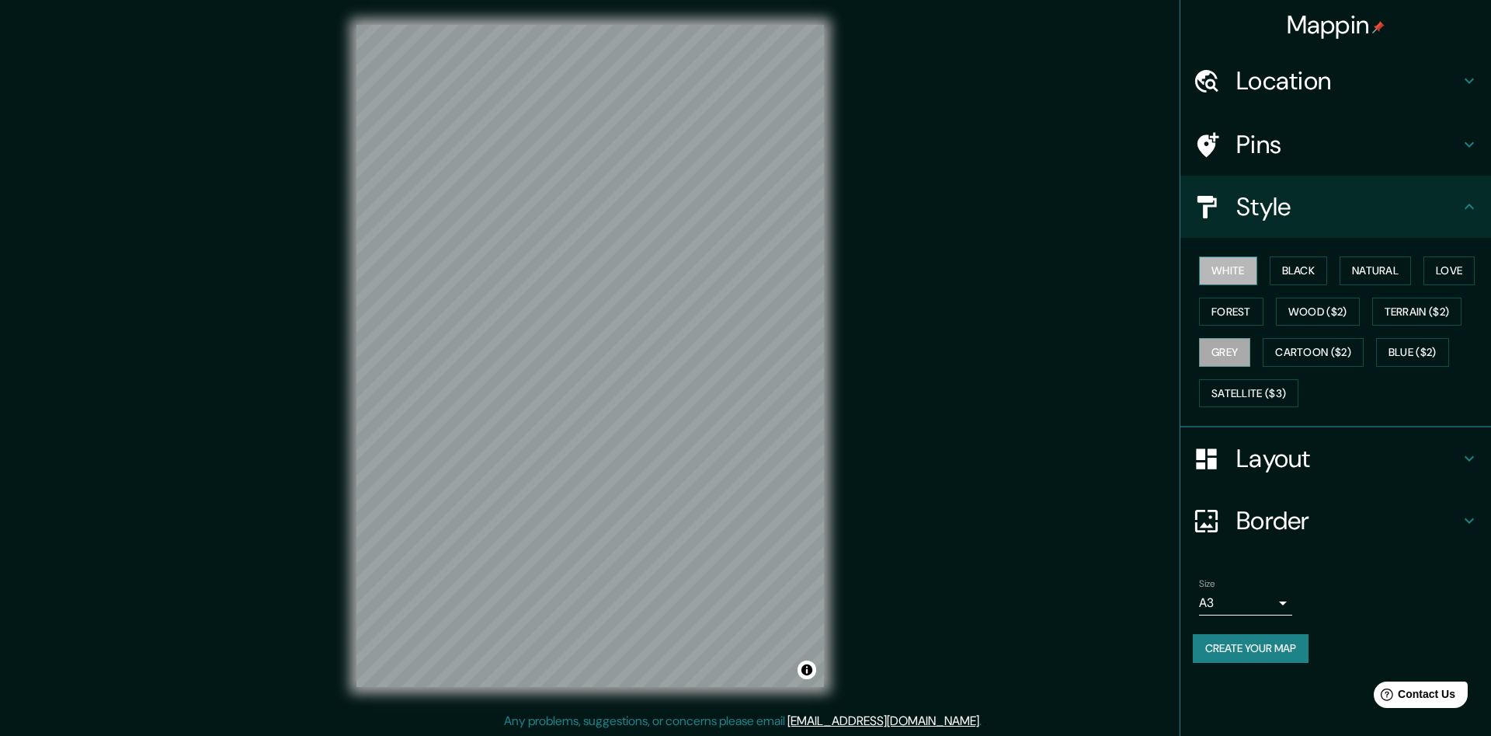
click at [1211, 270] on button "White" at bounding box center [1228, 270] width 58 height 29
click at [1274, 652] on button "Create your map" at bounding box center [1251, 648] width 116 height 29
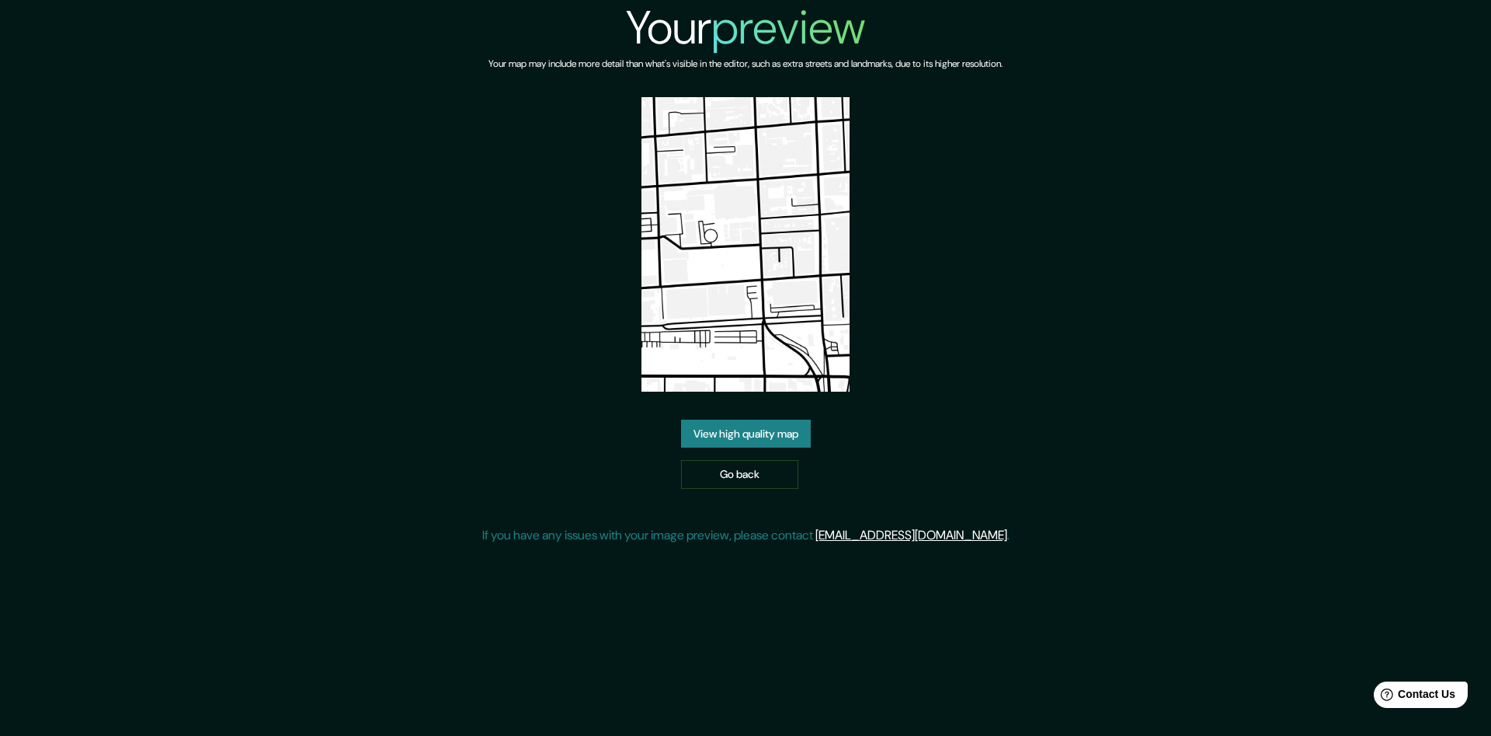
drag, startPoint x: 871, startPoint y: 204, endPoint x: 881, endPoint y: 237, distance: 34.1
click at [879, 226] on div "Your preview Your map may include more detail than what's visible in the editor…" at bounding box center [745, 278] width 527 height 557
click at [753, 434] on link "View high quality map" at bounding box center [746, 433] width 130 height 29
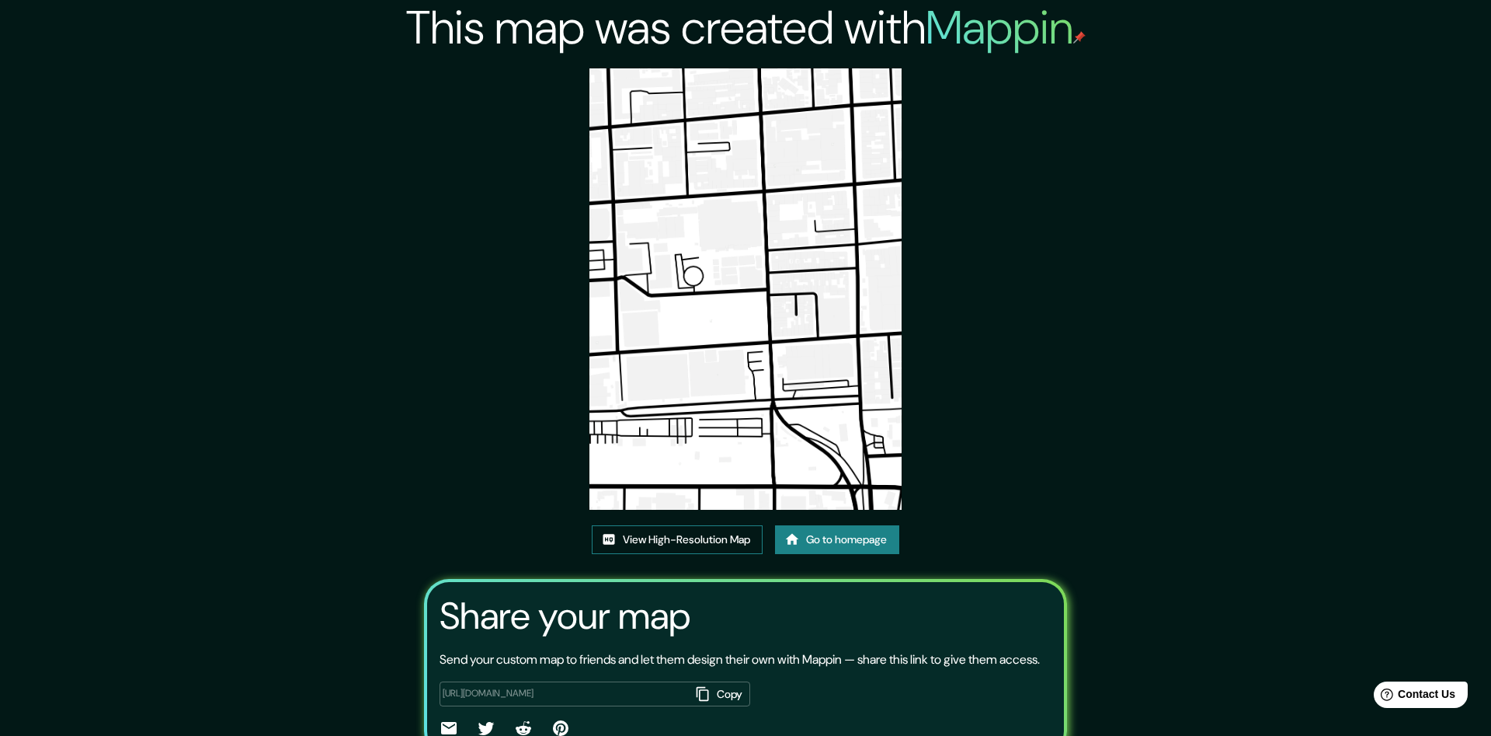
click at [693, 544] on link "View High-Resolution Map" at bounding box center [677, 539] width 171 height 29
